Goal: Transaction & Acquisition: Purchase product/service

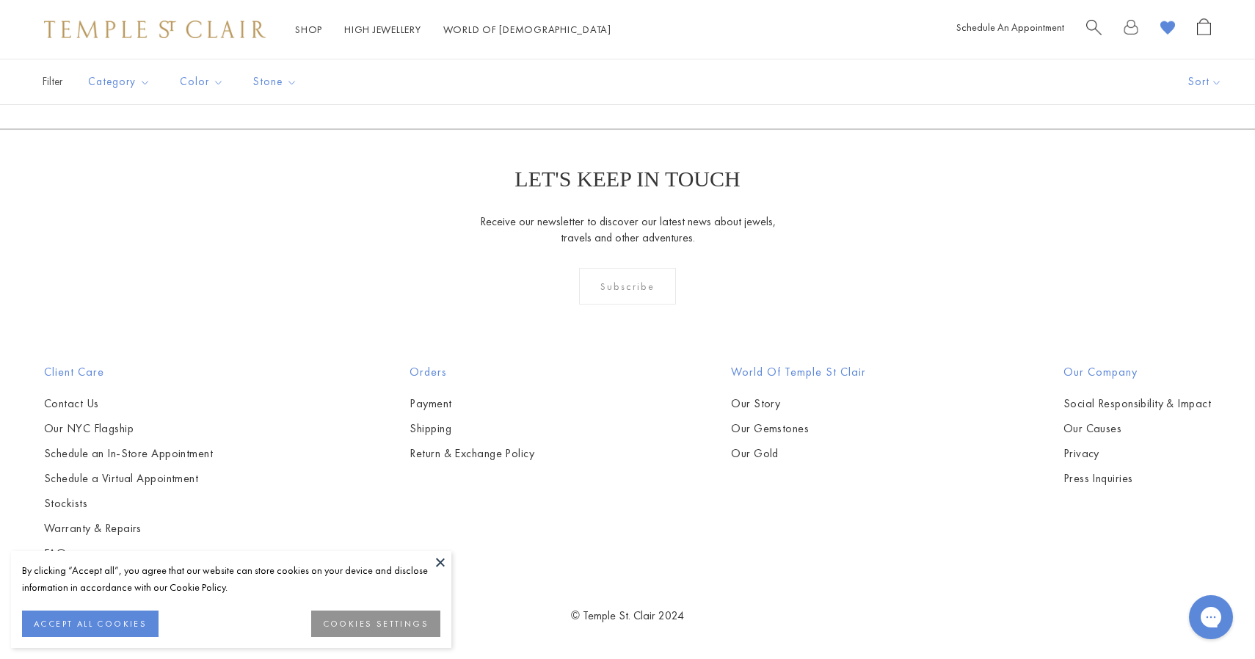
scroll to position [10000, 0]
click at [626, 70] on link "2" at bounding box center [628, 49] width 48 height 40
click at [624, 70] on link "1" at bounding box center [627, 49] width 48 height 40
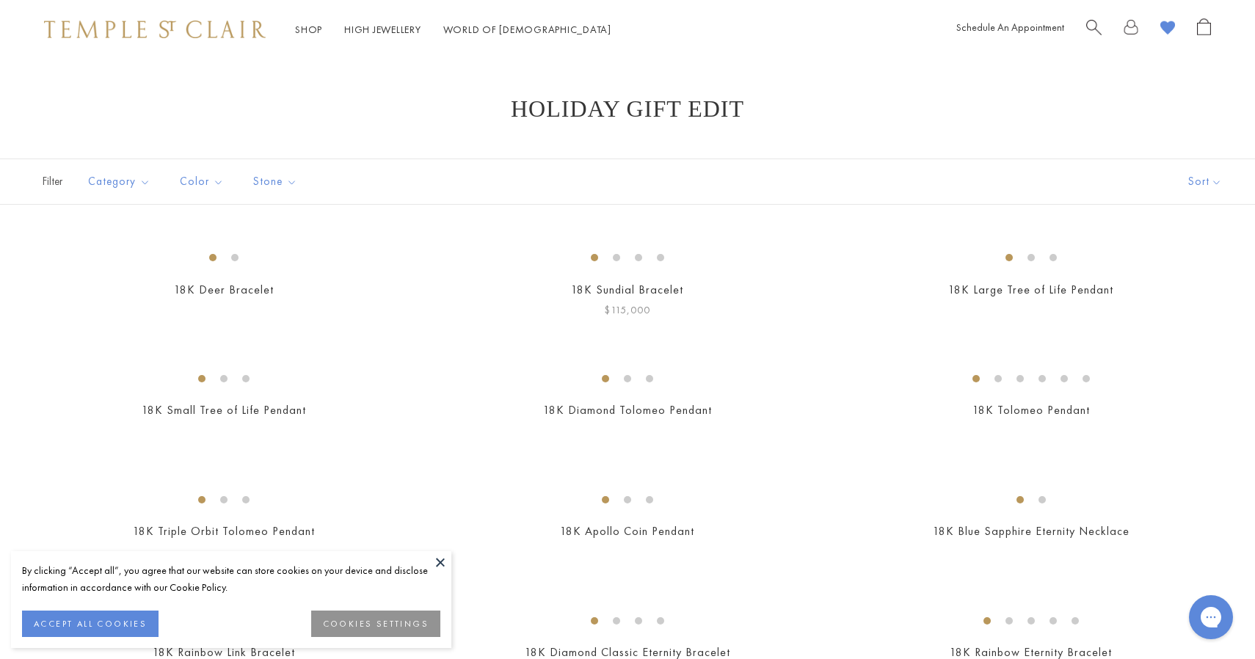
click at [0, 0] on img at bounding box center [0, 0] width 0 height 0
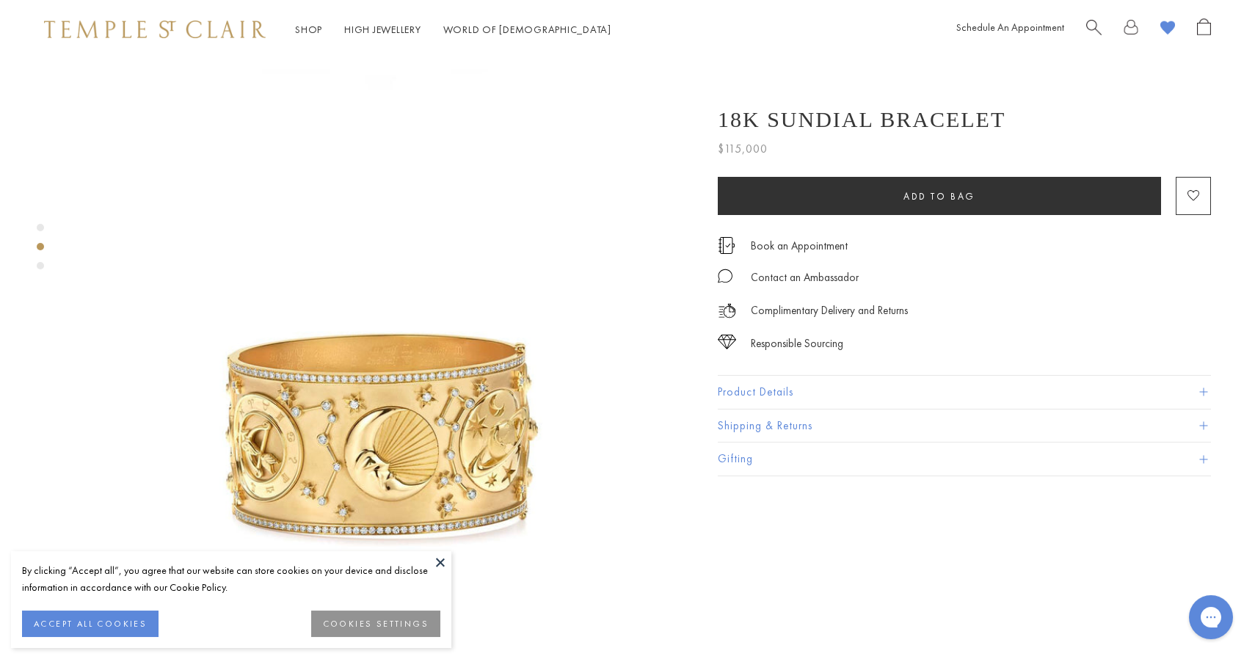
scroll to position [551, 0]
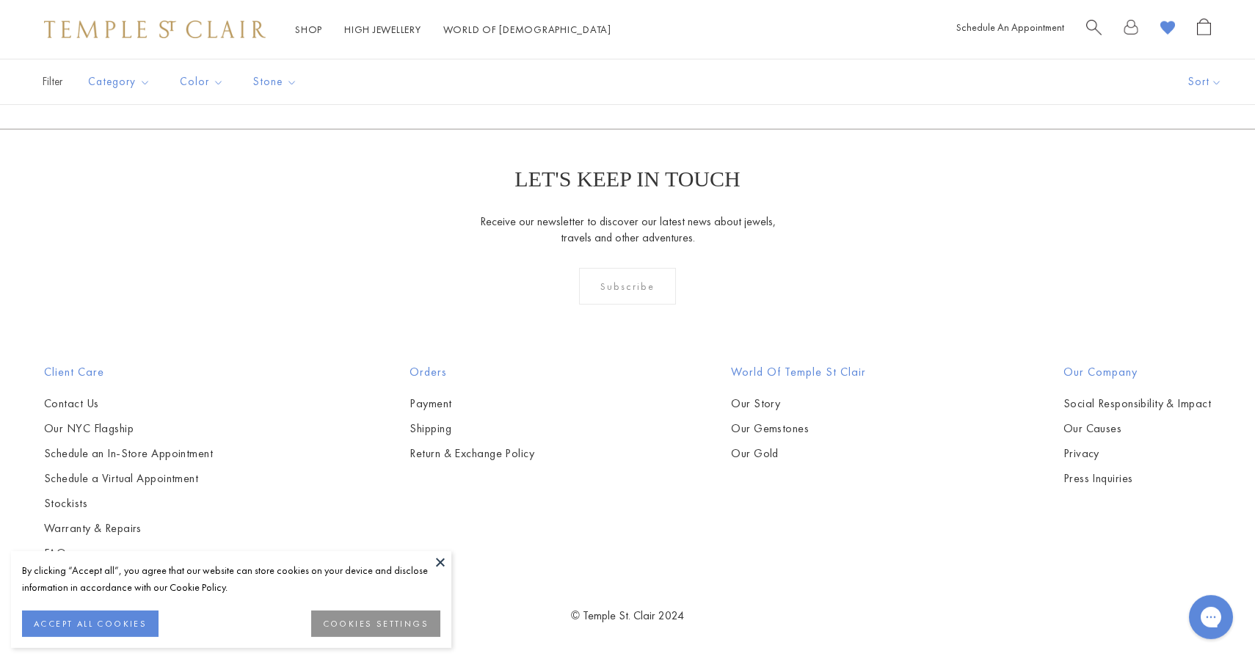
scroll to position [9723, 0]
click at [624, 70] on link "2" at bounding box center [628, 49] width 48 height 40
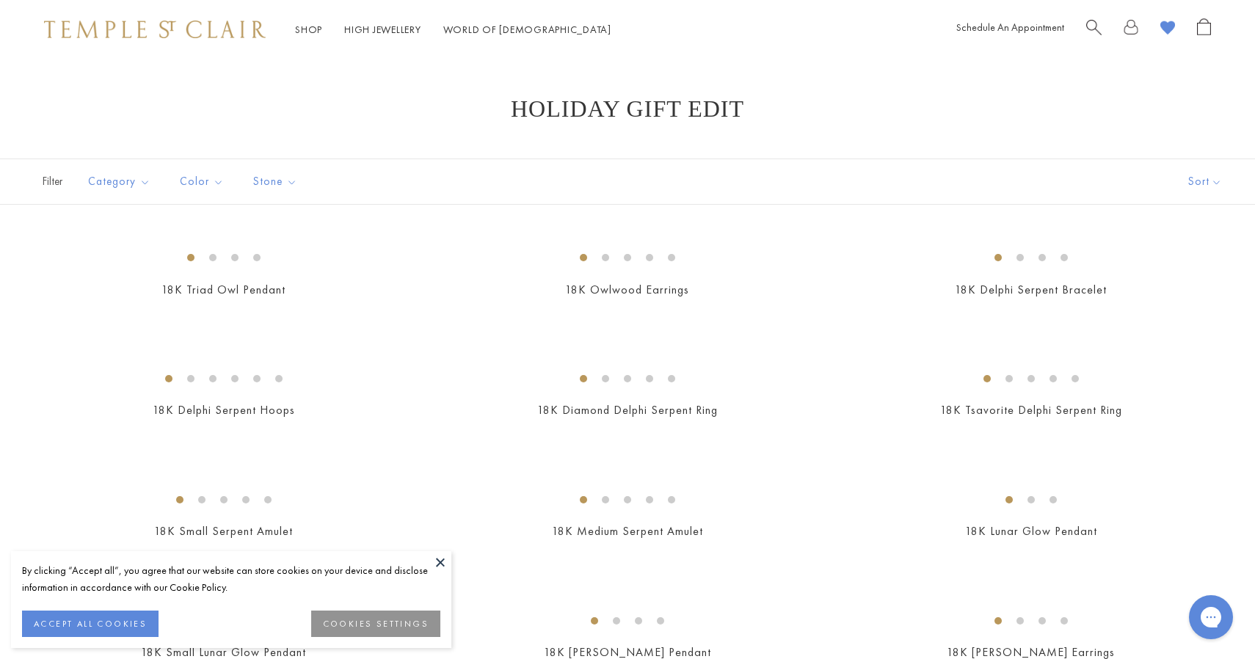
click at [443, 561] on button at bounding box center [440, 562] width 22 height 22
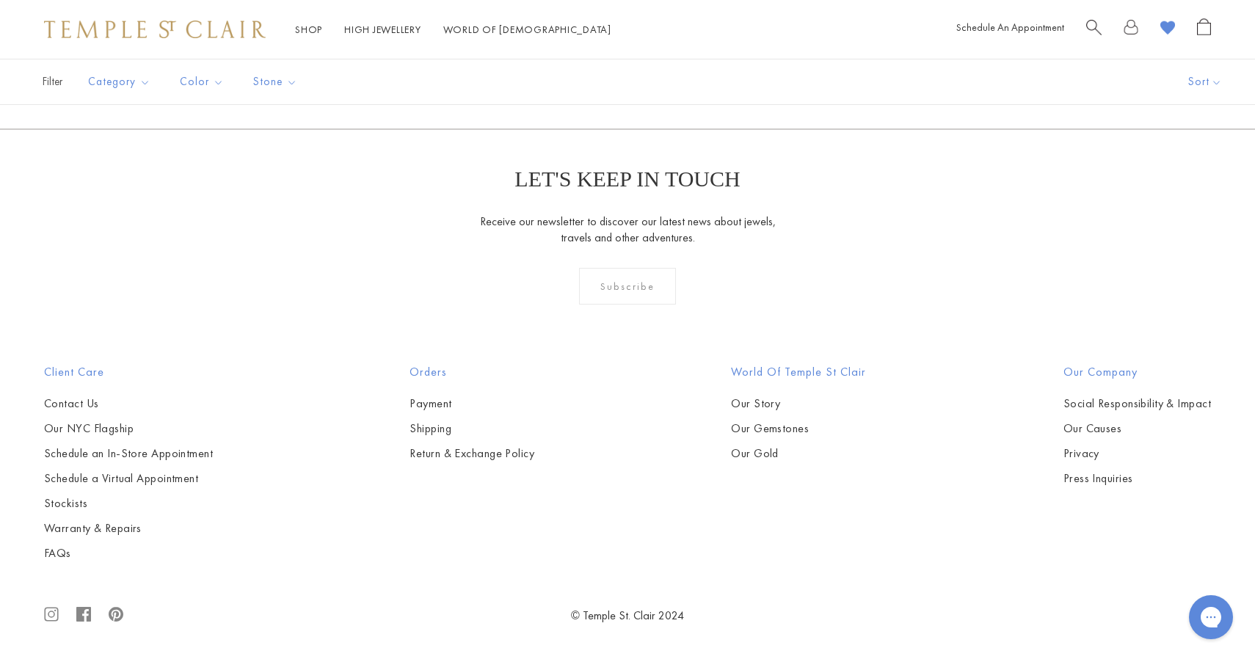
scroll to position [5073, 0]
click at [628, 70] on link "1" at bounding box center [627, 49] width 48 height 40
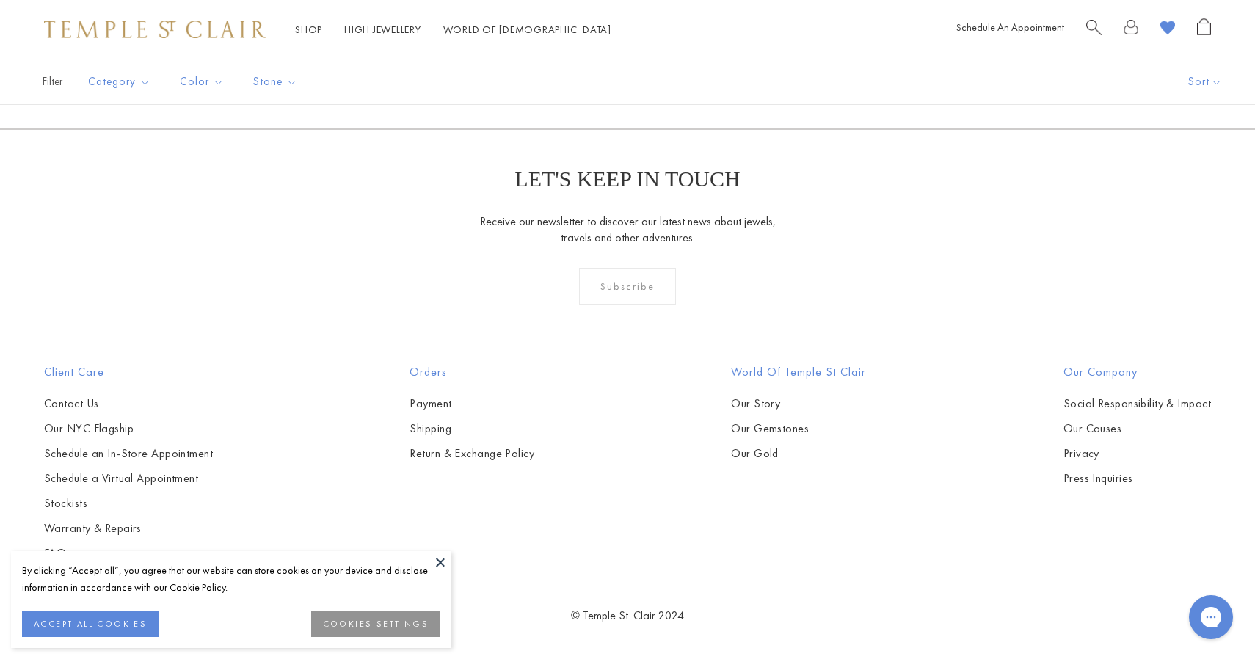
scroll to position [9557, 0]
click at [446, 558] on button at bounding box center [440, 562] width 22 height 22
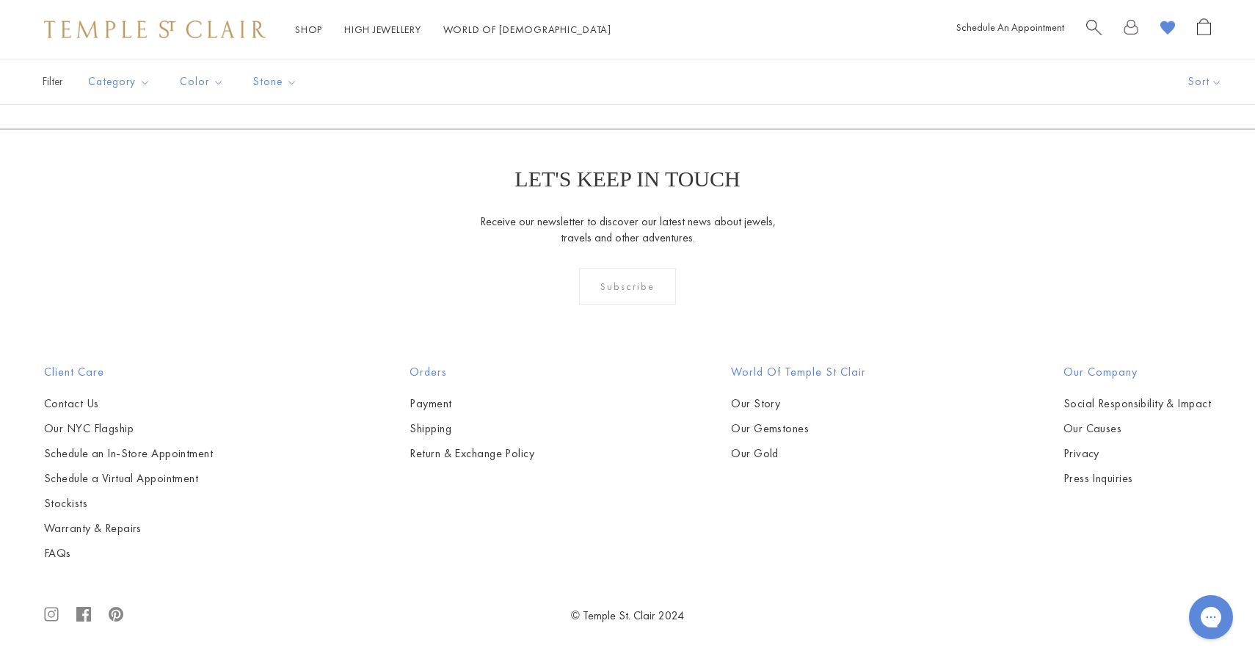
scroll to position [9694, 0]
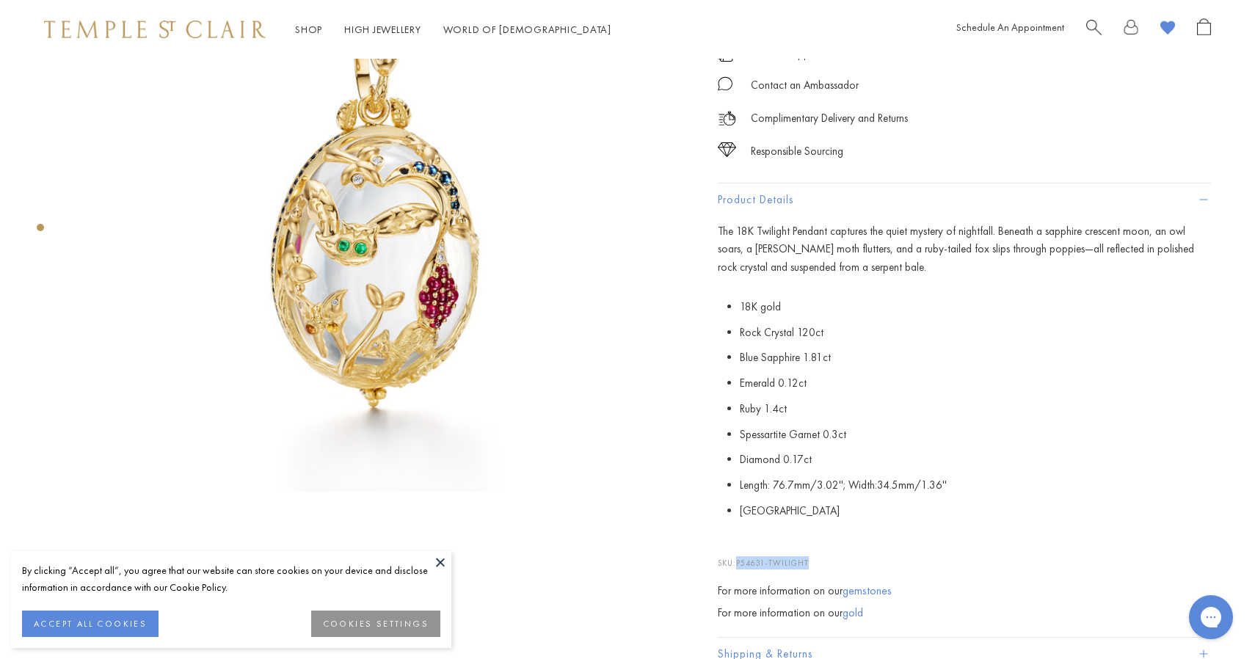
scroll to position [250, 0]
